Goal: Check status: Check status

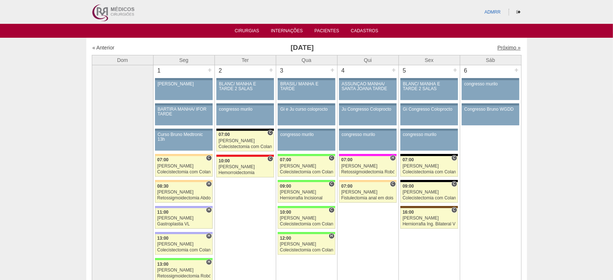
click at [497, 47] on link "Próximo »" at bounding box center [508, 48] width 23 height 6
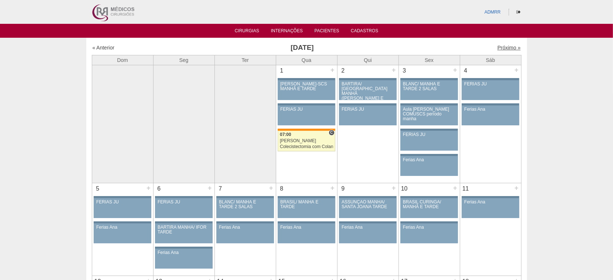
click at [503, 46] on link "Próximo »" at bounding box center [508, 48] width 23 height 6
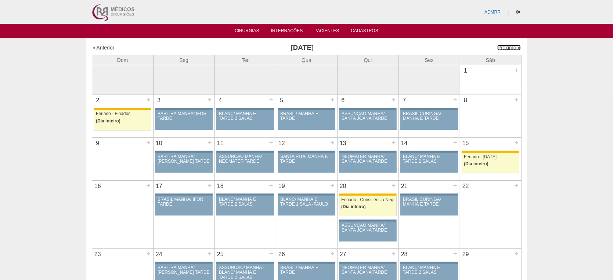
click at [503, 46] on link "Próximo »" at bounding box center [508, 48] width 23 height 6
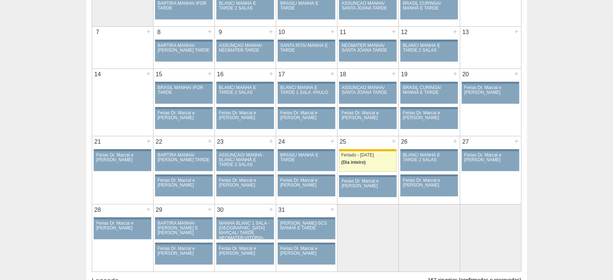
scroll to position [82, 0]
